Goal: Information Seeking & Learning: Check status

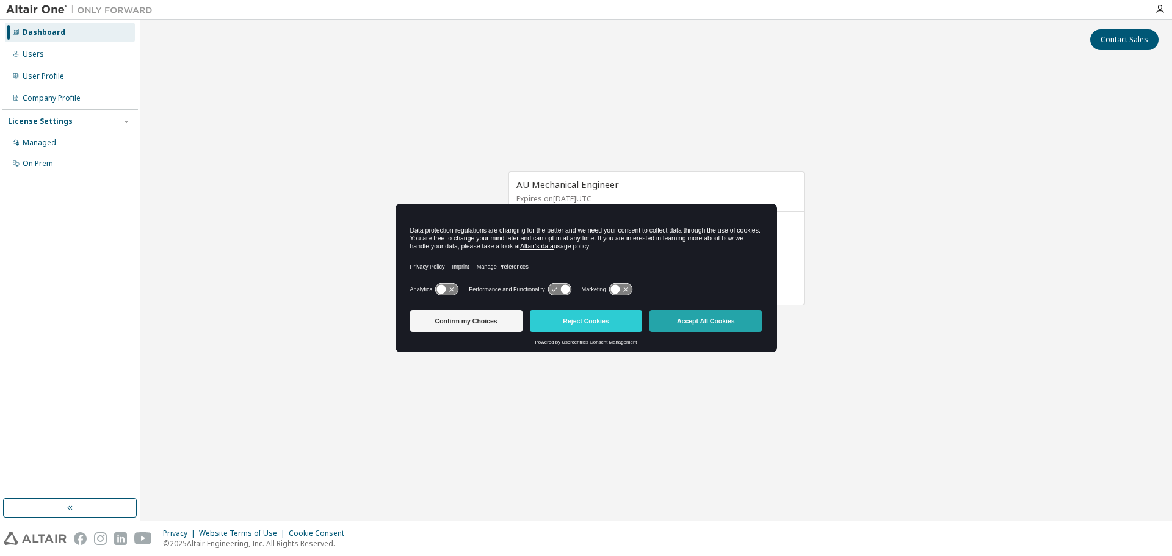
click at [744, 327] on button "Accept All Cookies" at bounding box center [705, 321] width 112 height 22
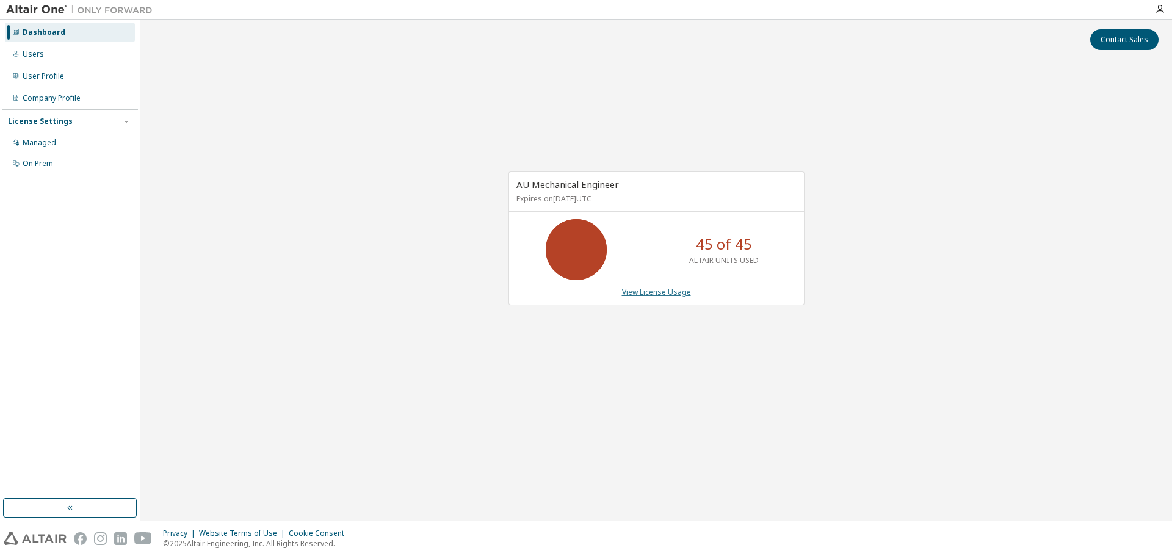
click at [650, 293] on link "View License Usage" at bounding box center [656, 292] width 69 height 10
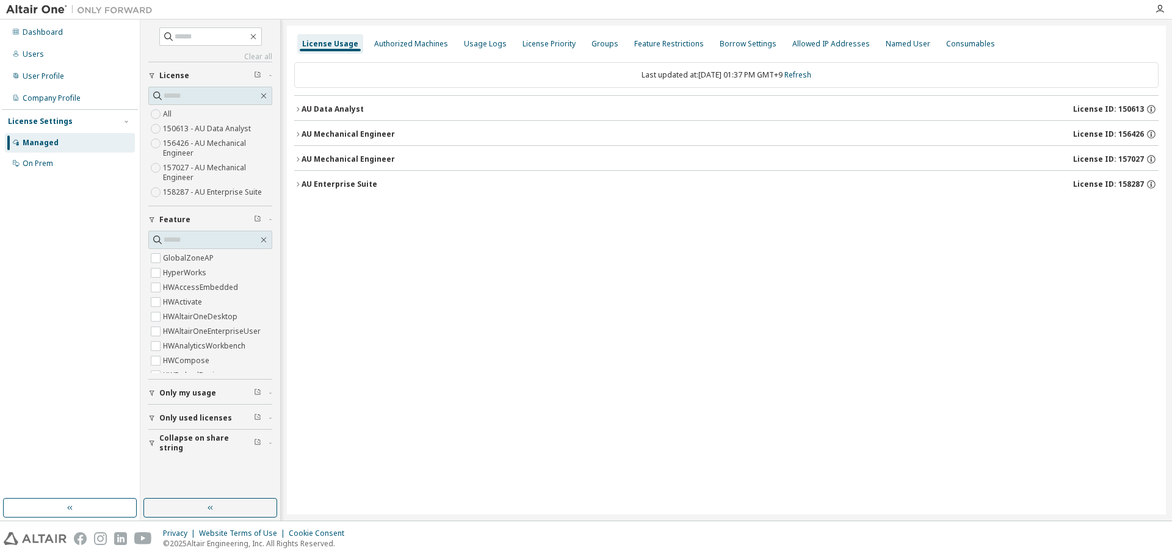
click at [341, 114] on div "AU Data Analyst License ID: 150613" at bounding box center [730, 109] width 857 height 11
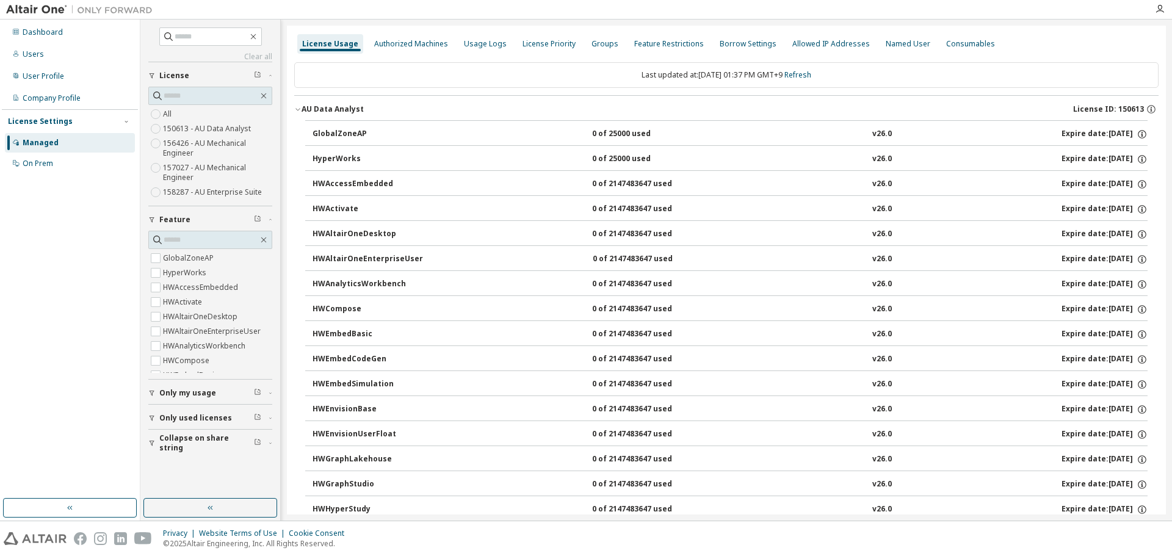
click at [341, 134] on div "GlobalZoneAP" at bounding box center [367, 134] width 110 height 11
click at [331, 160] on div "HyperWorks" at bounding box center [367, 159] width 110 height 11
click at [325, 96] on button "AU Data Analyst License ID: 150613" at bounding box center [726, 109] width 864 height 27
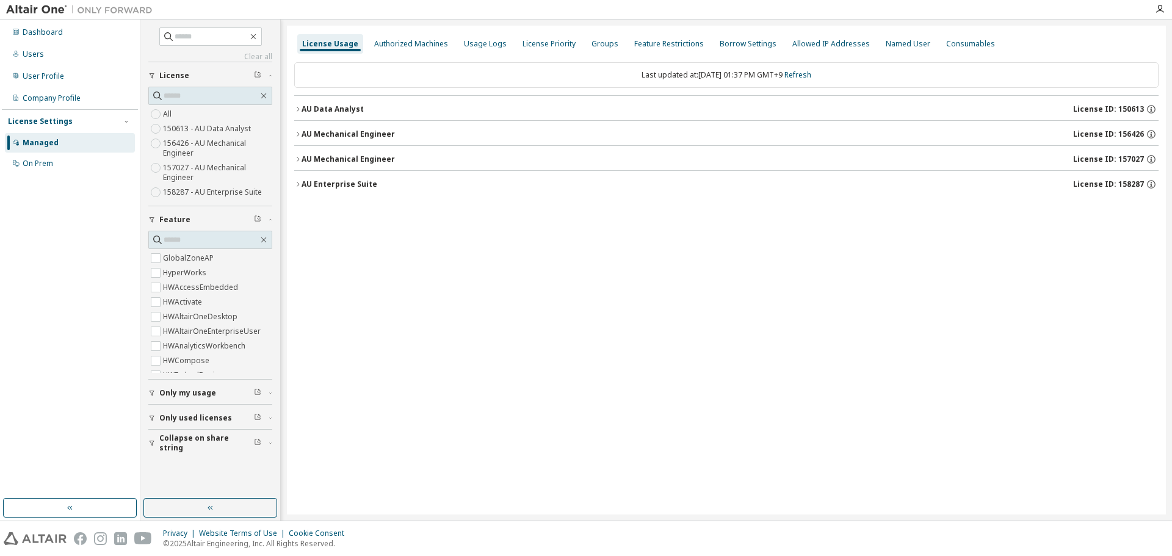
click at [349, 131] on div "AU Mechanical Engineer" at bounding box center [348, 134] width 93 height 10
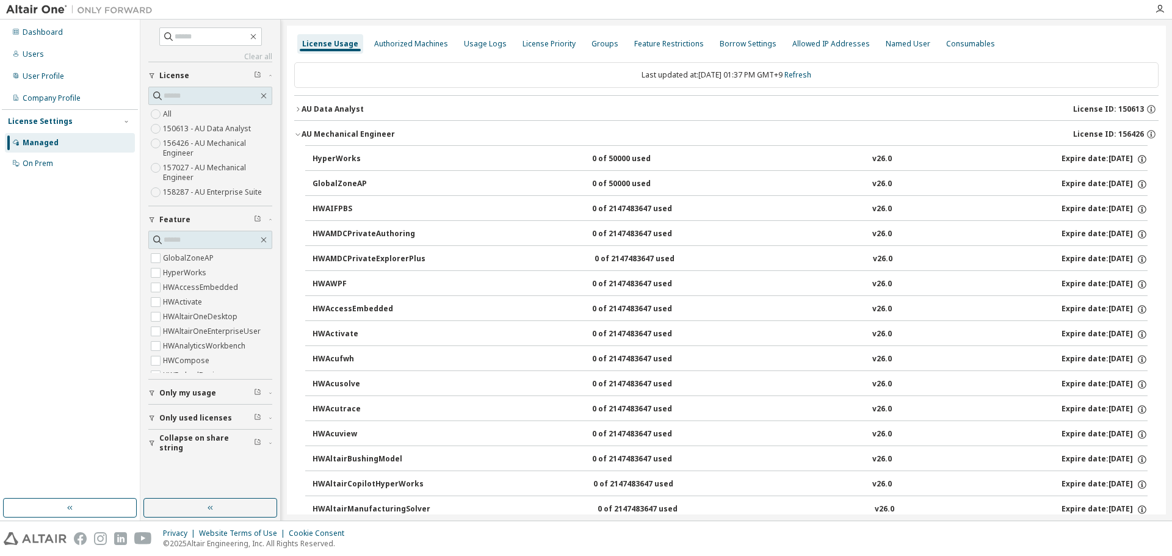
click at [327, 209] on div "HWAIFPBS" at bounding box center [367, 209] width 110 height 11
click at [303, 134] on div "AU Mechanical Engineer" at bounding box center [348, 134] width 93 height 10
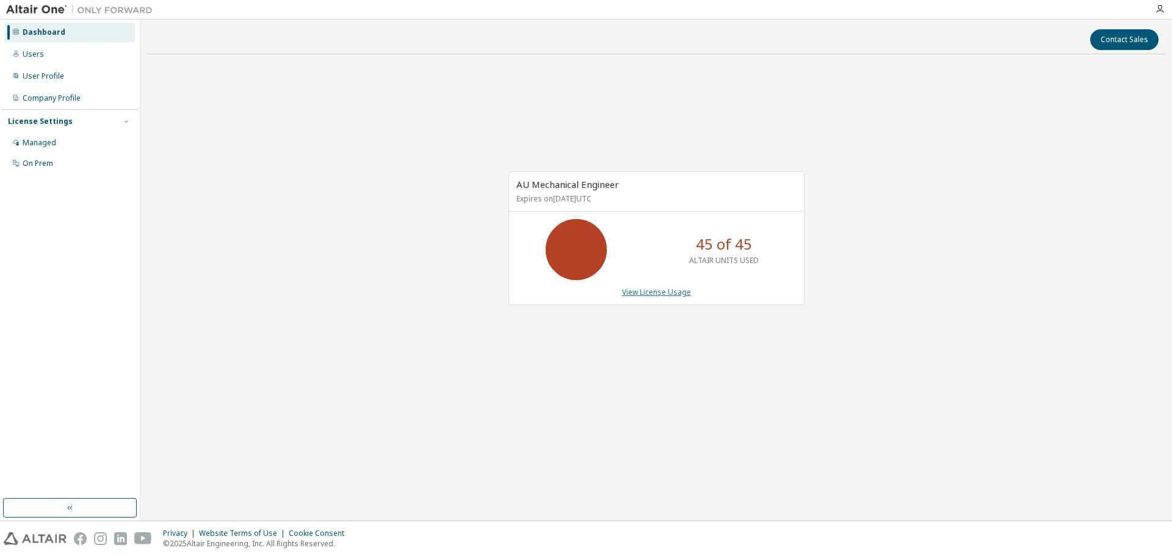
click at [629, 292] on link "View License Usage" at bounding box center [656, 292] width 69 height 10
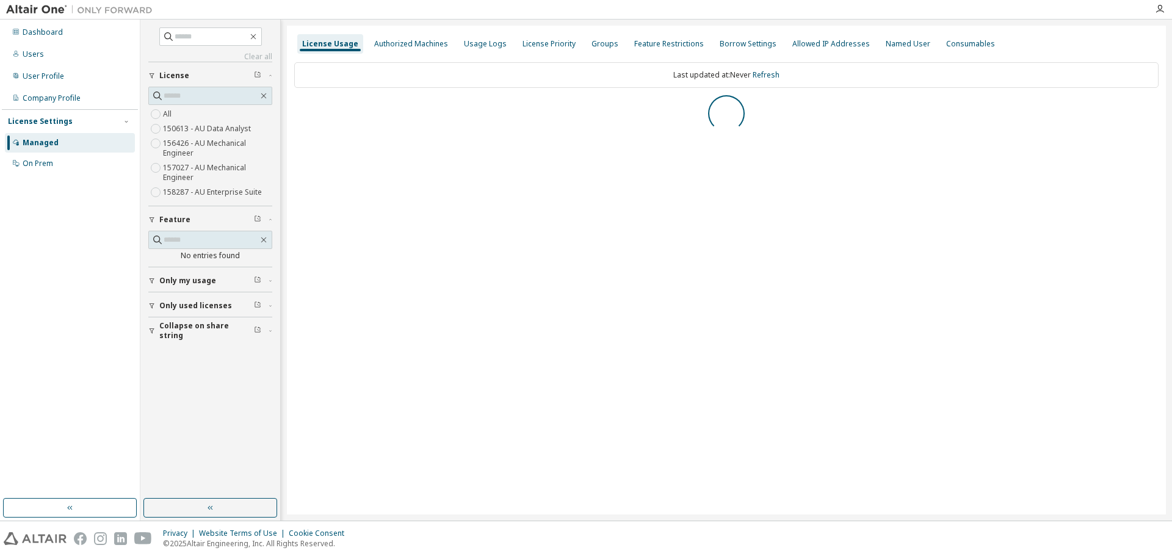
click at [177, 304] on span "Only used licenses" at bounding box center [195, 306] width 73 height 10
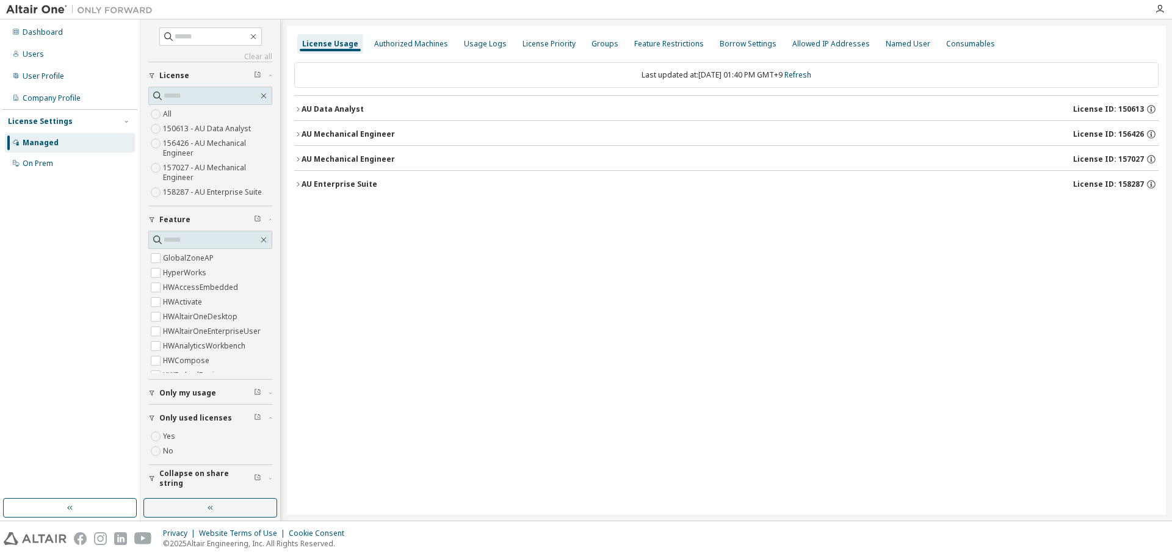
click at [314, 114] on div "AU Data Analyst License ID: 150613" at bounding box center [730, 109] width 857 height 11
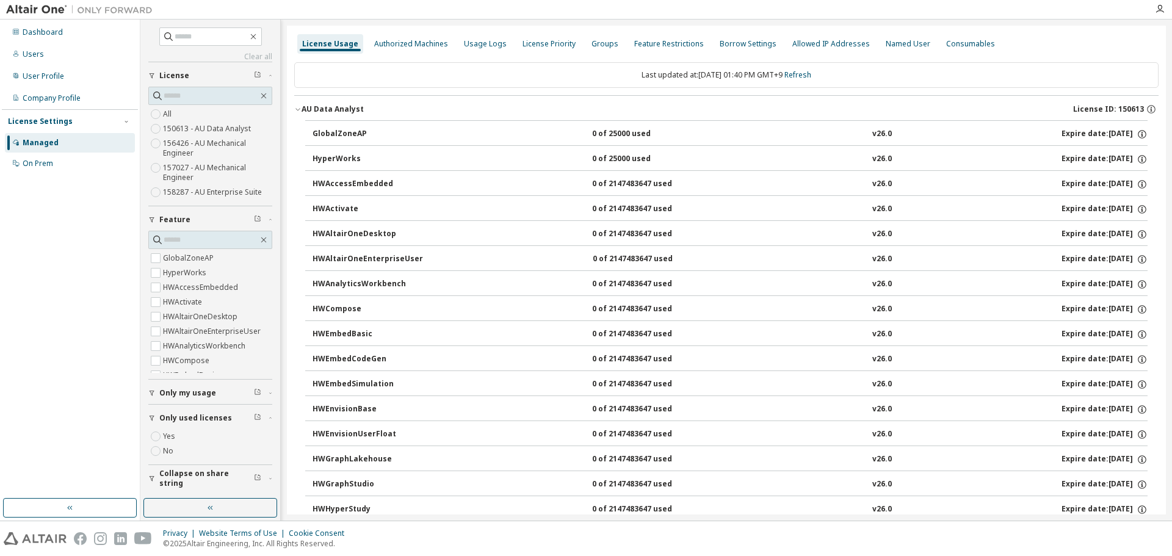
click at [319, 134] on div "GlobalZoneAP" at bounding box center [367, 134] width 110 height 11
click at [164, 394] on span "Only my usage" at bounding box center [187, 393] width 57 height 10
click at [162, 398] on button "Only my usage" at bounding box center [210, 393] width 124 height 27
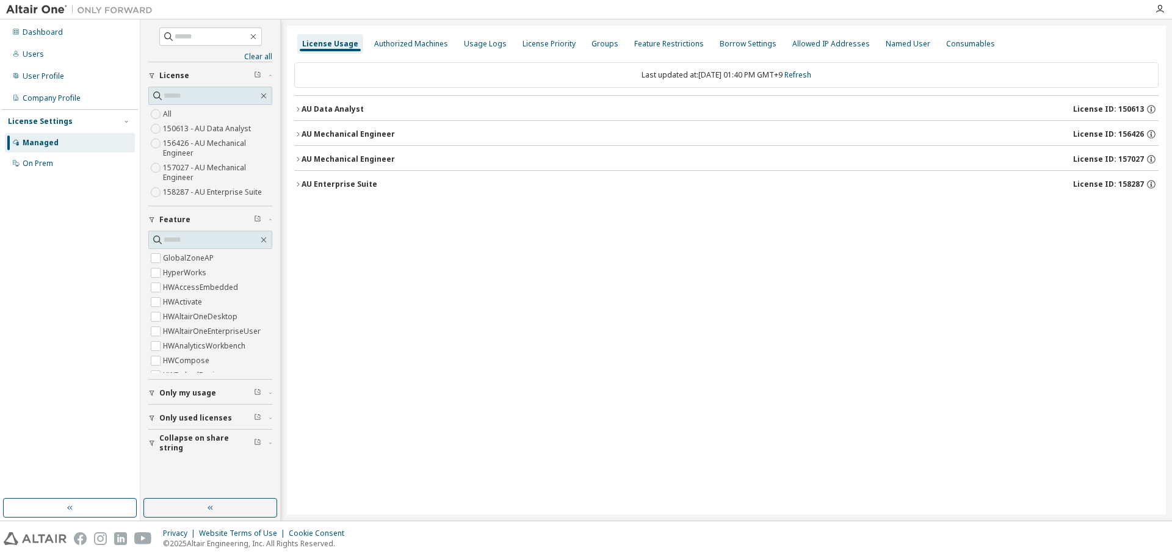
click at [312, 109] on div "AU Data Analyst" at bounding box center [333, 109] width 62 height 10
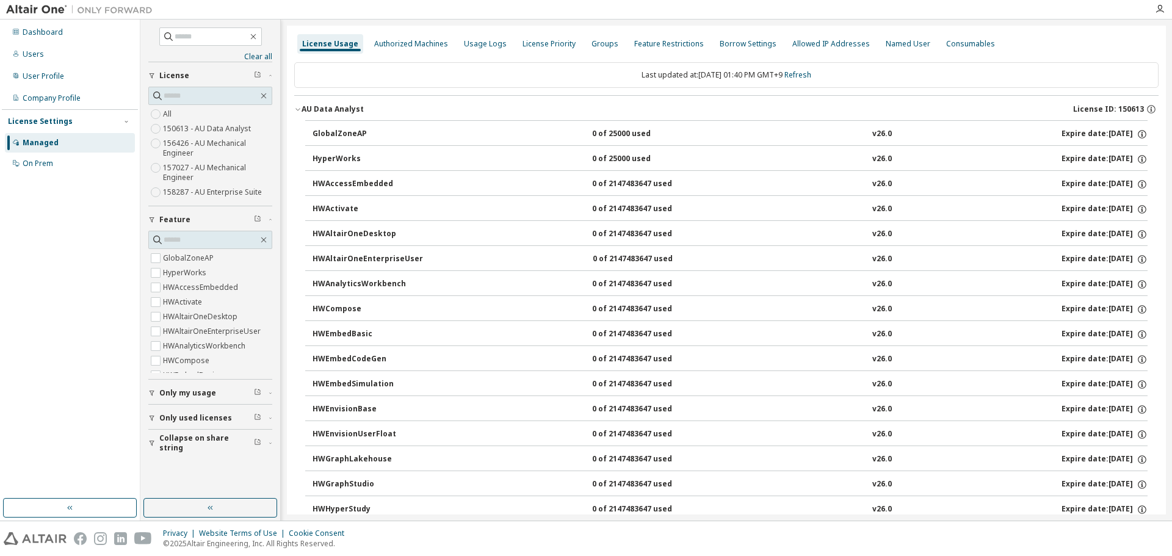
click at [303, 106] on div "AU Data Analyst" at bounding box center [333, 109] width 62 height 10
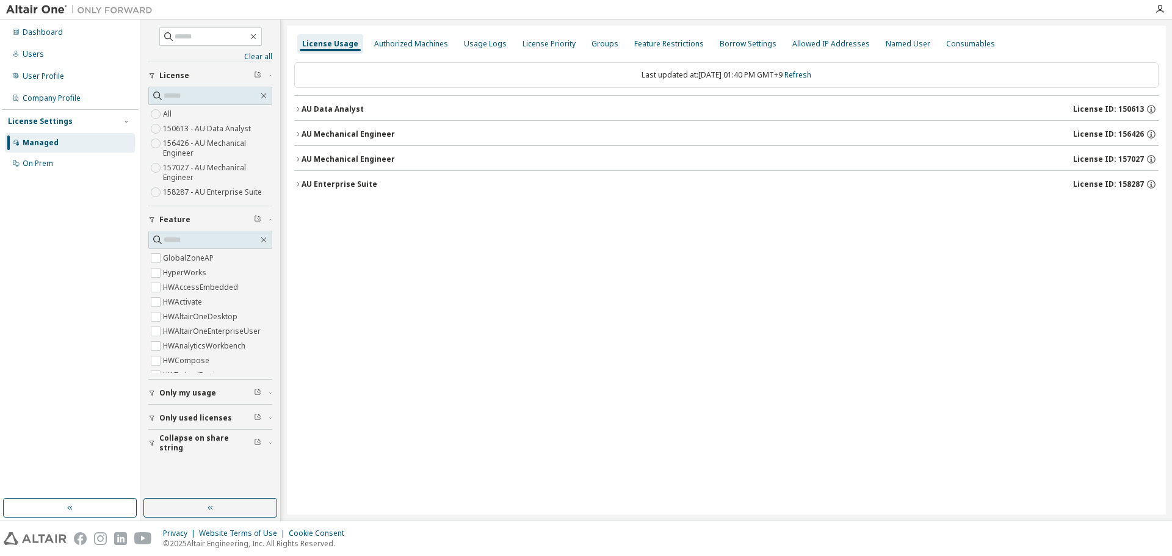
click at [299, 132] on icon "button" at bounding box center [297, 134] width 7 height 7
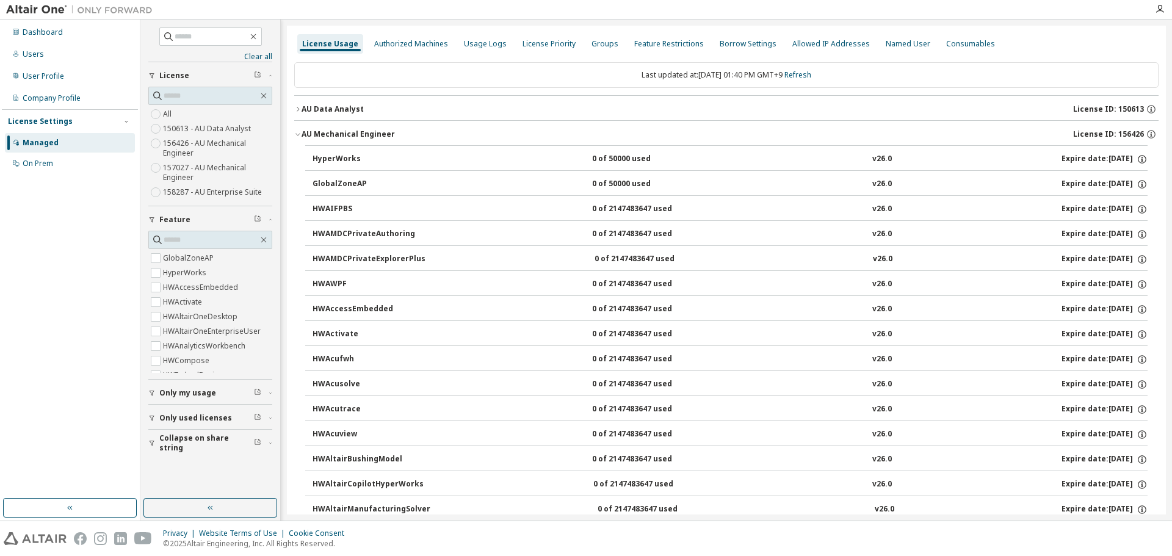
click at [330, 161] on div "HyperWorks" at bounding box center [367, 159] width 110 height 11
click at [330, 159] on div "HyperWorks" at bounding box center [367, 159] width 110 height 11
click at [332, 187] on div "GlobalZoneAP" at bounding box center [367, 184] width 110 height 11
click at [342, 216] on button "HWAIFPBS 0 of 2147483647 used v26.0 Expire date: 2025-11-01" at bounding box center [729, 209] width 835 height 27
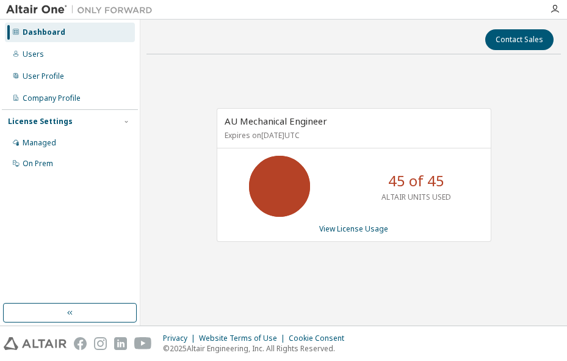
click at [270, 194] on icon at bounding box center [279, 186] width 31 height 31
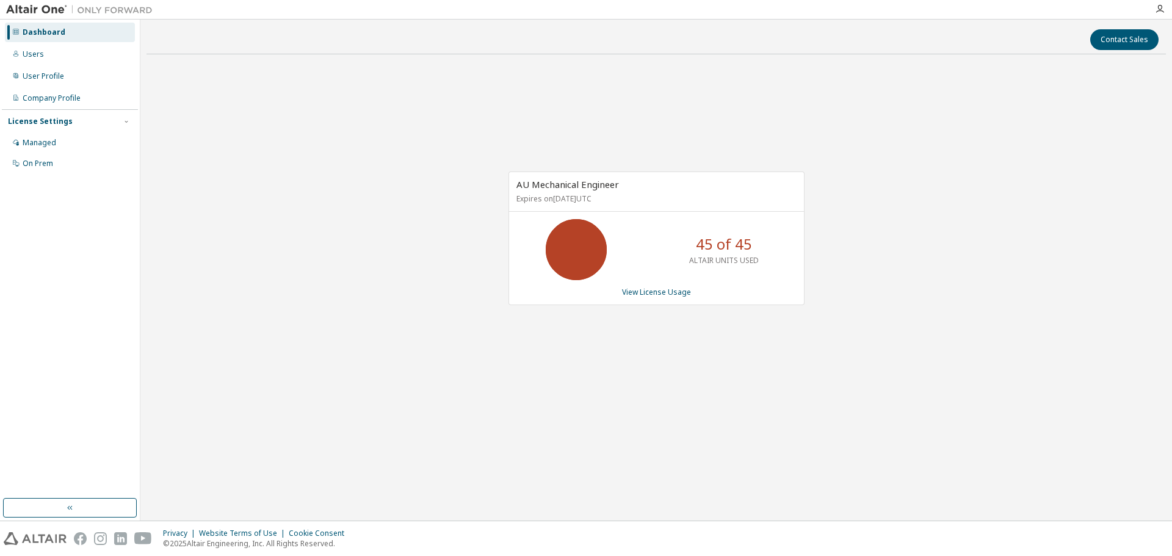
click at [566, 298] on div "AU Mechanical Engineer Expires on [DATE] UTC 45 of 45 ALTAIR UNITS USED View Li…" at bounding box center [656, 239] width 296 height 134
click at [566, 294] on link "View License Usage" at bounding box center [656, 292] width 69 height 10
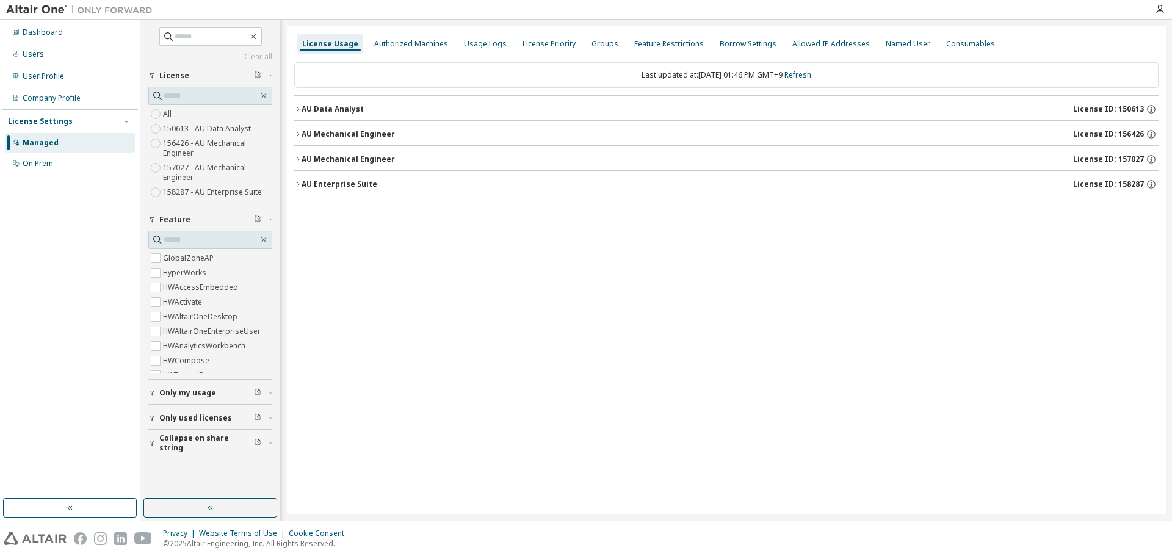
click at [297, 161] on icon "button" at bounding box center [297, 159] width 7 height 7
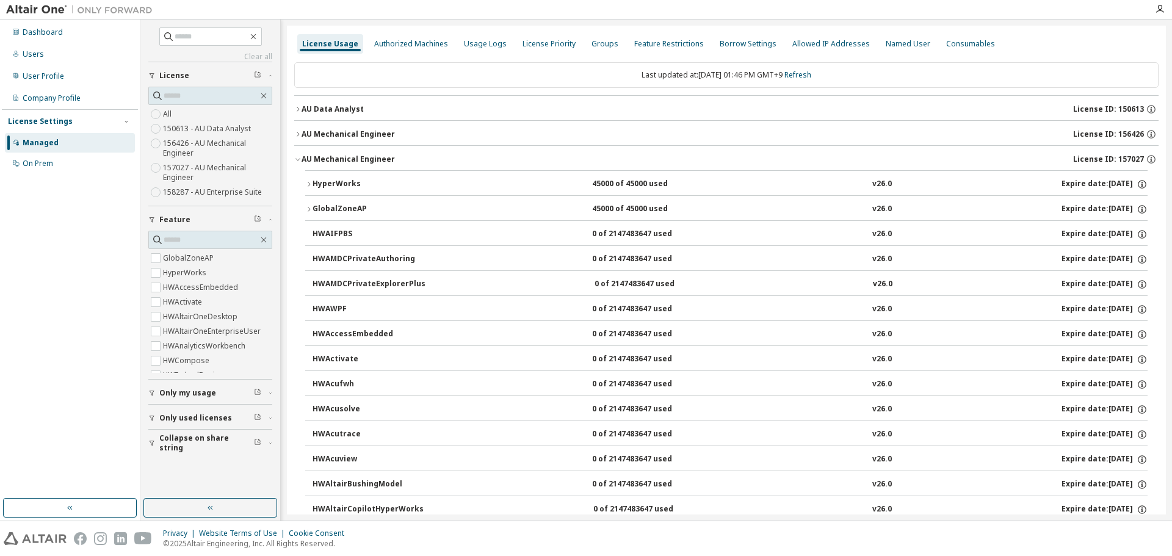
click at [312, 190] on button "HyperWorks 45000 of 45000 used v26.0 Expire date: 2026-04-01" at bounding box center [726, 184] width 842 height 27
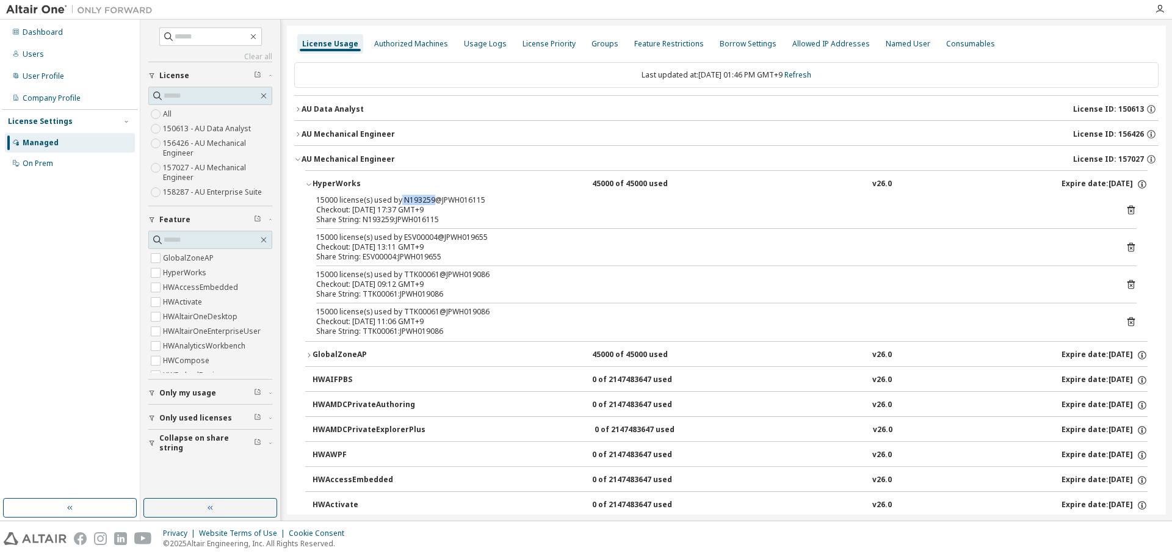
drag, startPoint x: 400, startPoint y: 198, endPoint x: 430, endPoint y: 202, distance: 30.1
click at [430, 202] on div "15000 license(s) used by N193259@JPWH016115" at bounding box center [711, 200] width 791 height 10
copy div "N193259"
drag, startPoint x: 402, startPoint y: 240, endPoint x: 433, endPoint y: 236, distance: 31.5
click at [433, 236] on div "15000 license(s) used by ESV00004@JPWH019655" at bounding box center [711, 238] width 791 height 10
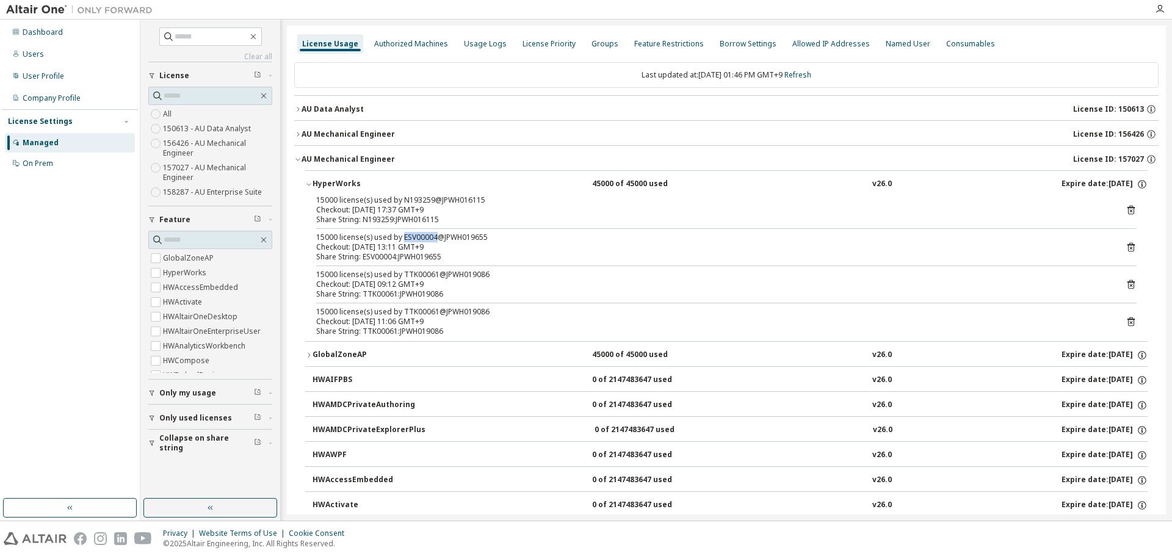
copy div "ESV00004"
drag, startPoint x: 400, startPoint y: 273, endPoint x: 438, endPoint y: 275, distance: 37.3
click at [438, 275] on div "15000 license(s) used by TTK00061@JPWH019086" at bounding box center [711, 275] width 791 height 10
copy div "TTK00061"
click at [325, 157] on div "AU Mechanical Engineer" at bounding box center [348, 159] width 93 height 10
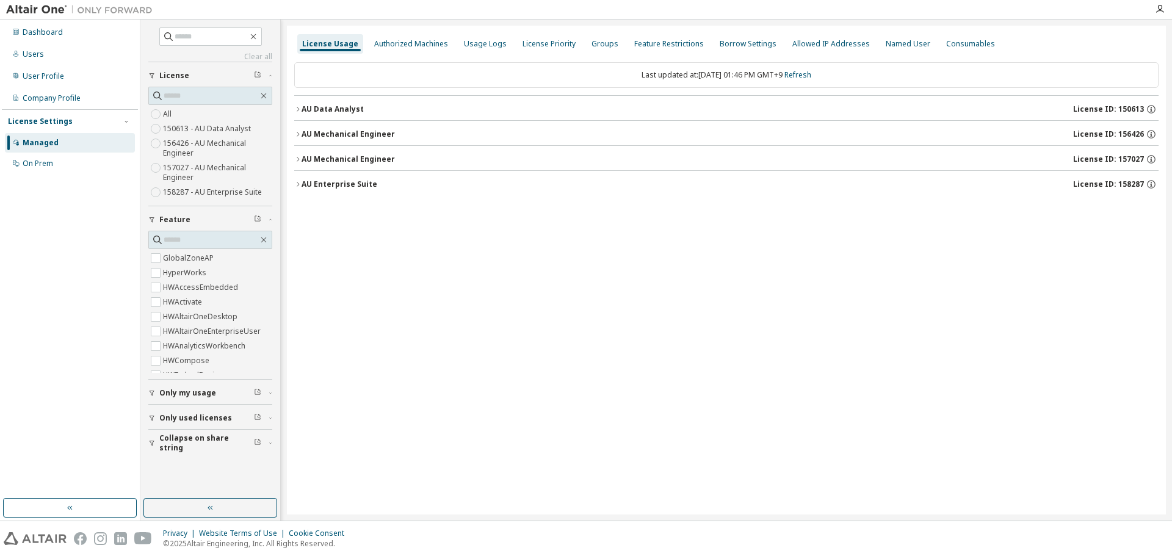
click at [349, 161] on div "AU Mechanical Engineer" at bounding box center [348, 159] width 93 height 10
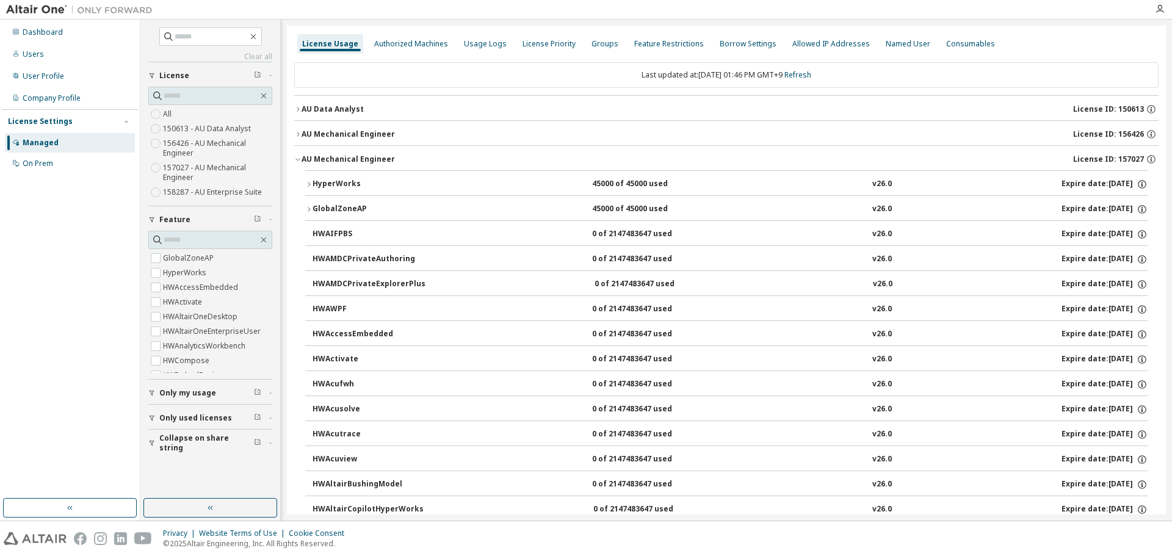
click at [322, 211] on div "GlobalZoneAP" at bounding box center [367, 209] width 110 height 11
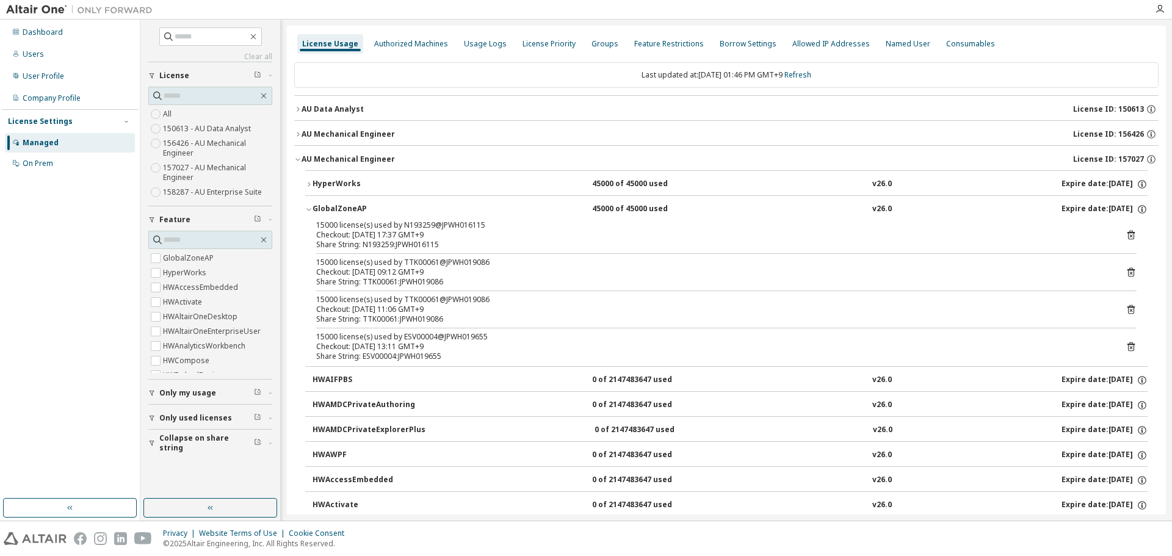
click at [333, 209] on div "GlobalZoneAP" at bounding box center [367, 209] width 110 height 11
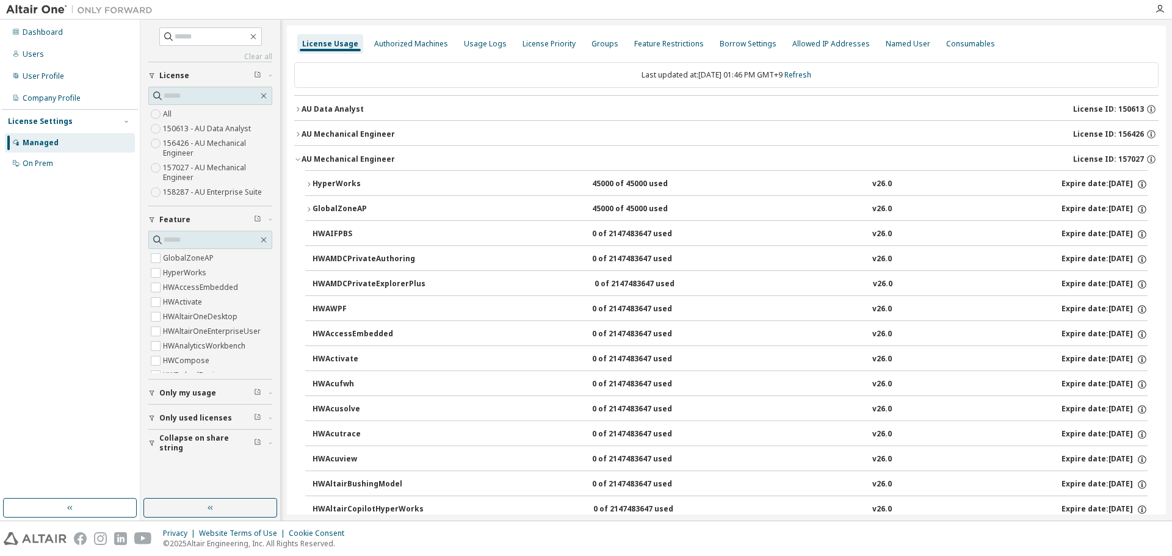
click at [53, 146] on div "Managed" at bounding box center [41, 143] width 36 height 10
click at [49, 120] on div "License Settings" at bounding box center [40, 122] width 65 height 10
click at [40, 125] on div "License Settings" at bounding box center [40, 122] width 65 height 10
click at [44, 142] on div "Managed" at bounding box center [41, 143] width 36 height 10
click at [42, 59] on div "Users" at bounding box center [33, 54] width 21 height 10
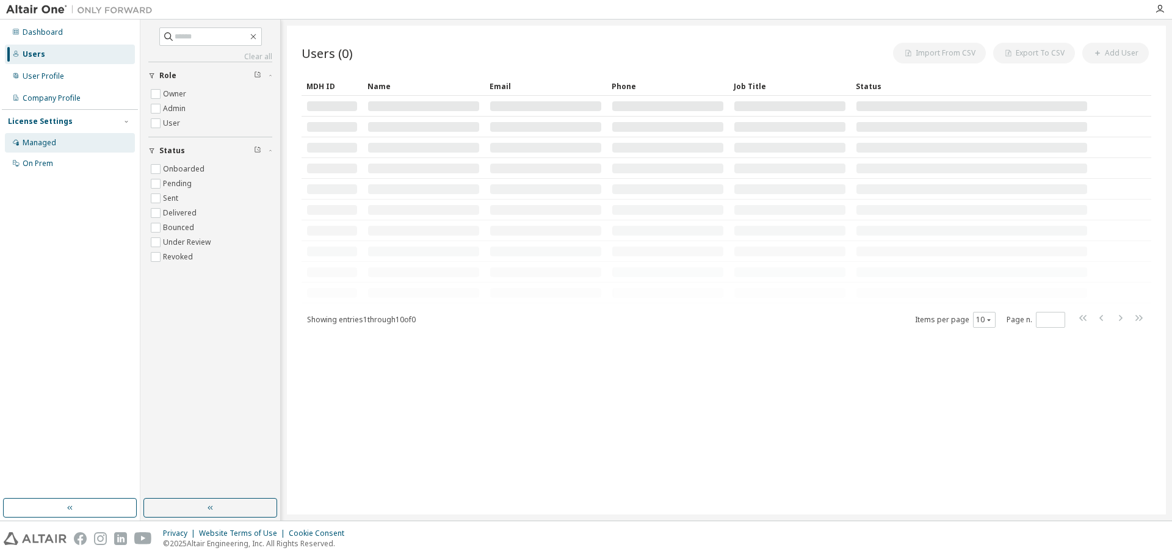
click at [26, 141] on div "Managed" at bounding box center [40, 143] width 34 height 10
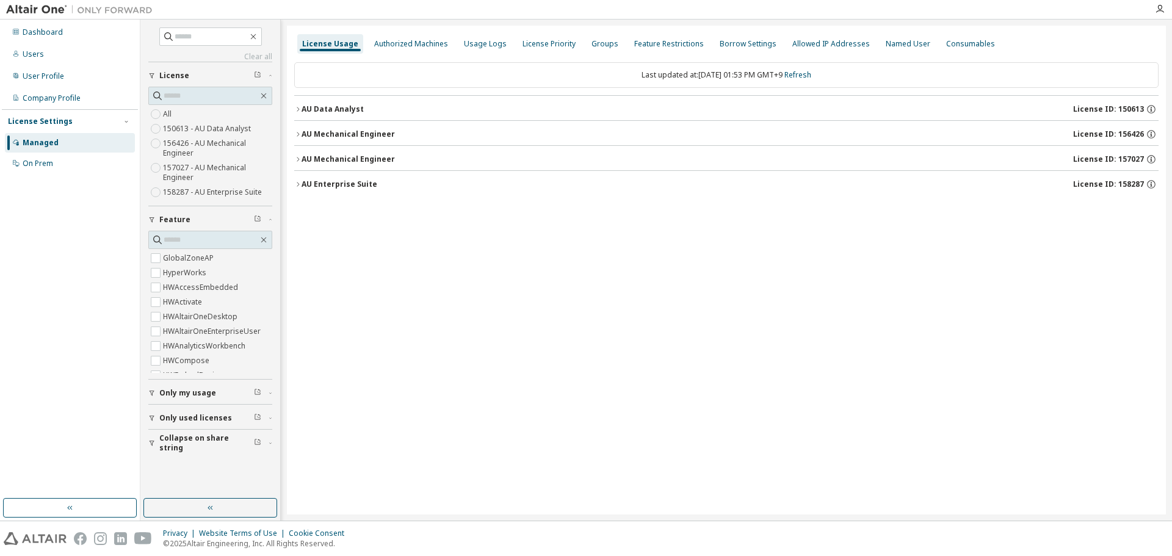
click at [566, 71] on div "Last updated at: Wed 2025-10-08 01:53 PM GMT+9 Refresh" at bounding box center [726, 75] width 864 height 26
click at [218, 360] on button "button" at bounding box center [210, 508] width 134 height 20
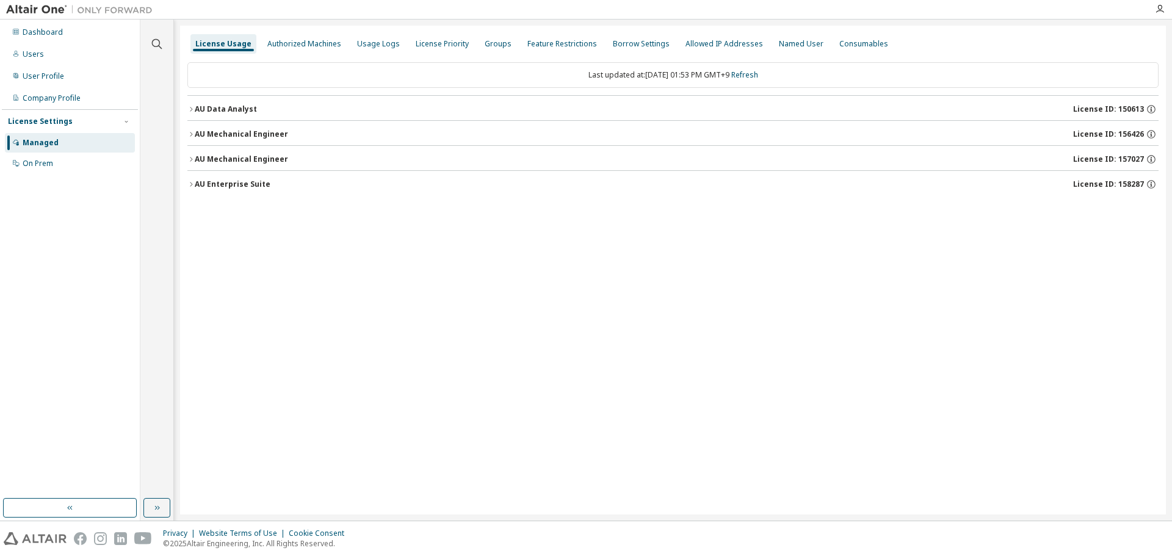
click at [100, 360] on button "button" at bounding box center [70, 508] width 134 height 20
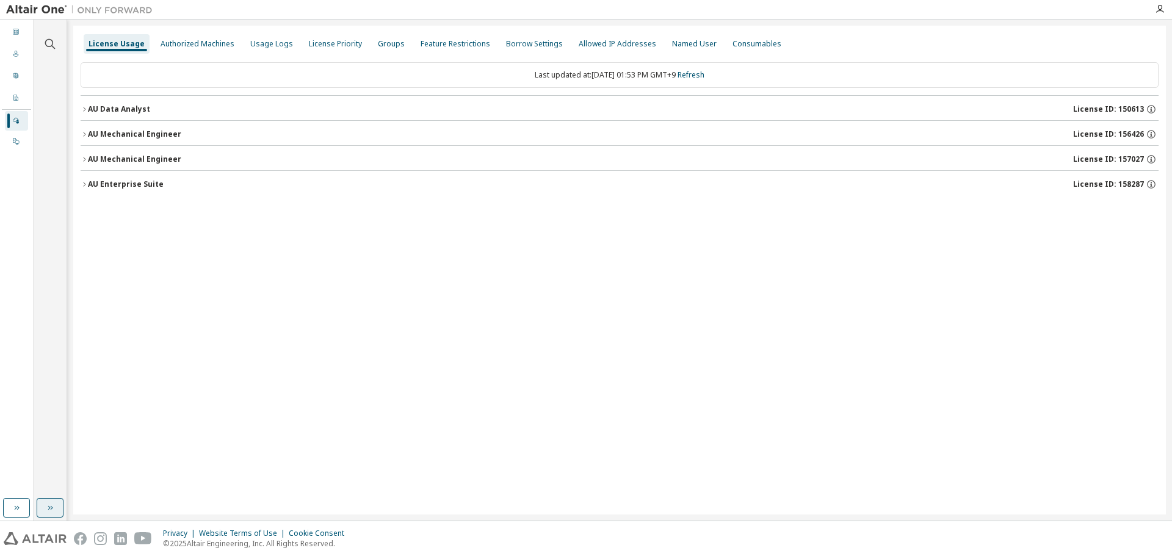
click at [48, 360] on icon "button" at bounding box center [50, 508] width 10 height 10
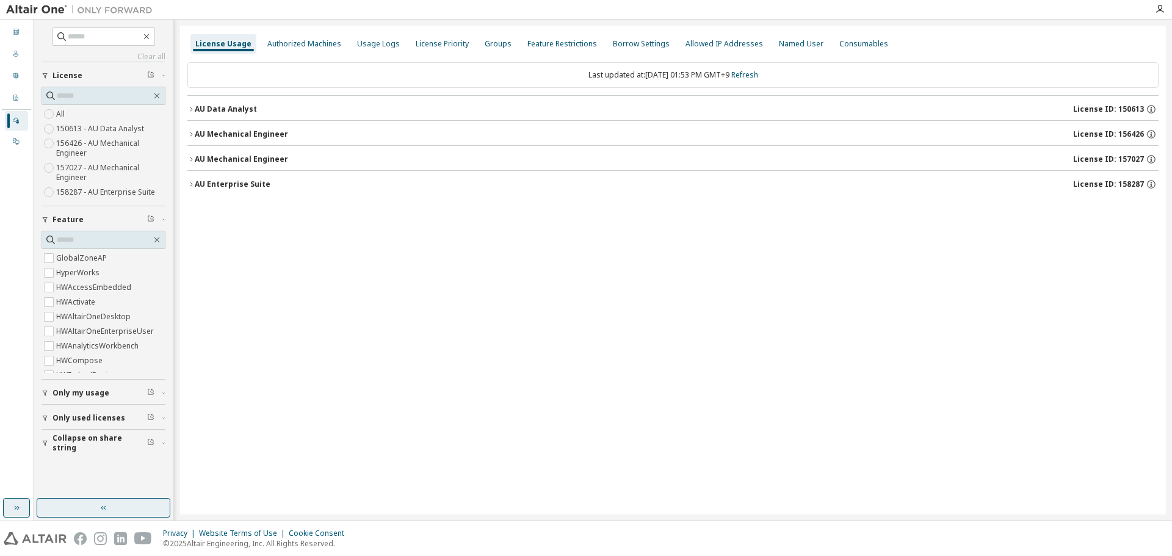
click at [15, 360] on button "button" at bounding box center [16, 508] width 27 height 20
